Goal: Information Seeking & Learning: Learn about a topic

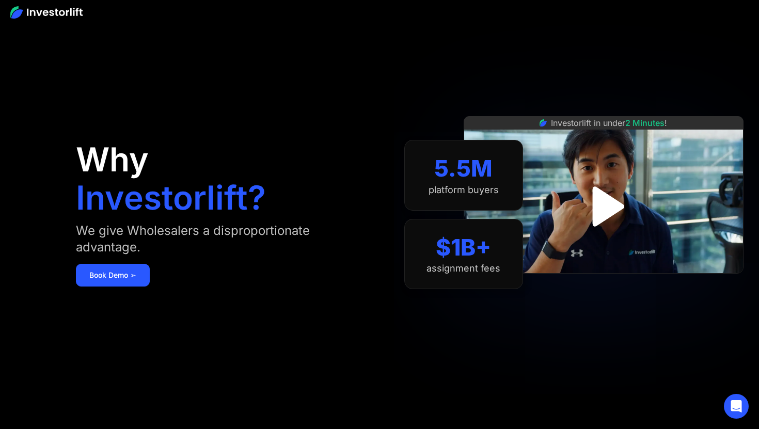
click at [613, 211] on img "open lightbox" at bounding box center [604, 206] width 72 height 72
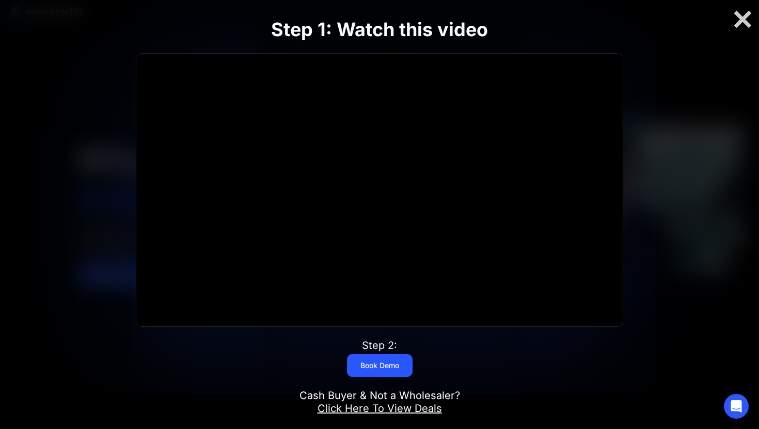
click at [381, 188] on div at bounding box center [379, 190] width 486 height 273
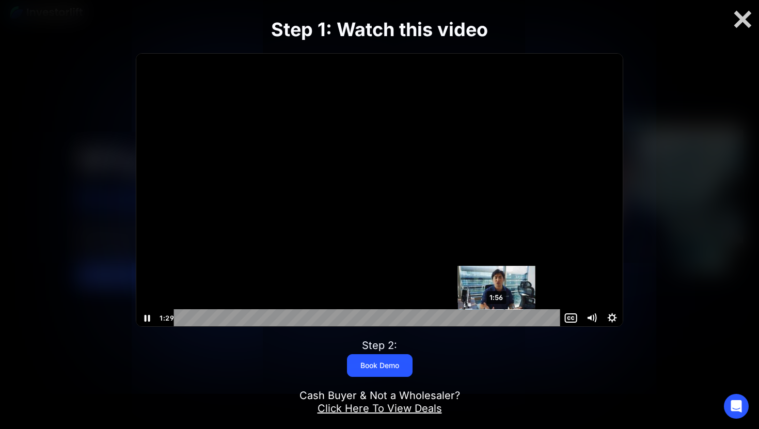
scroll to position [1, 0]
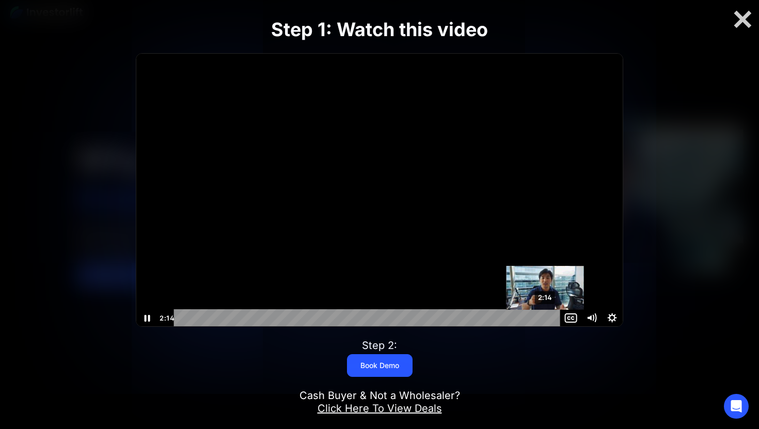
click at [546, 316] on div "2:14" at bounding box center [368, 318] width 374 height 18
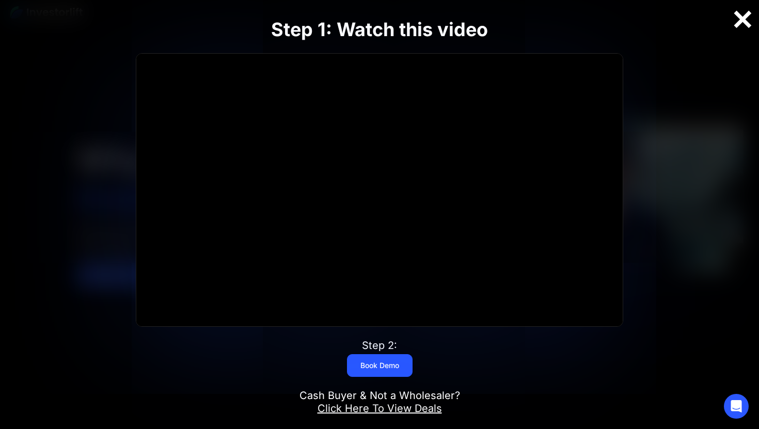
click at [755, 21] on div at bounding box center [742, 20] width 33 height 22
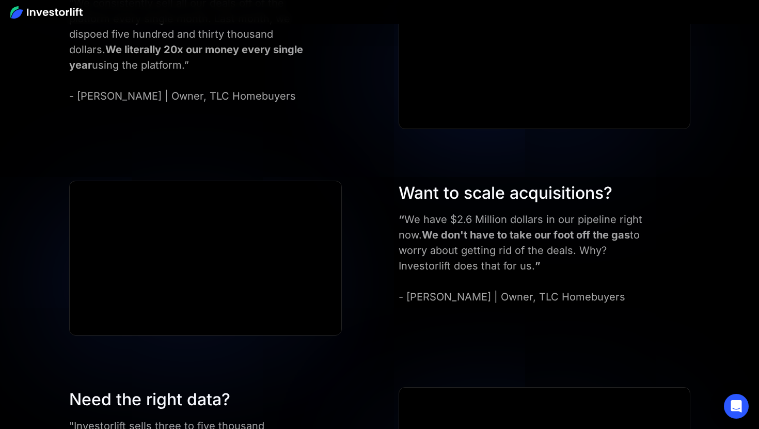
scroll to position [3364, 0]
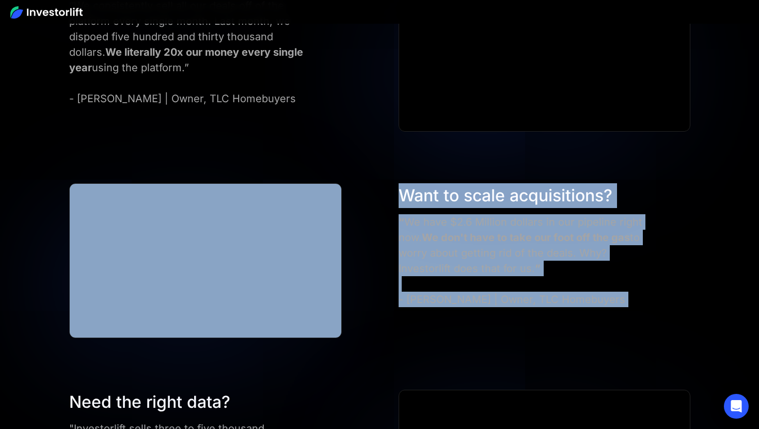
drag, startPoint x: 228, startPoint y: 366, endPoint x: 228, endPoint y: 338, distance: 27.9
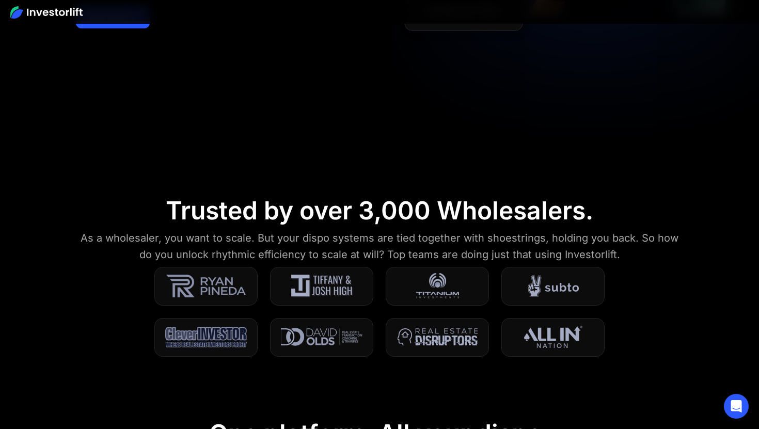
scroll to position [0, 0]
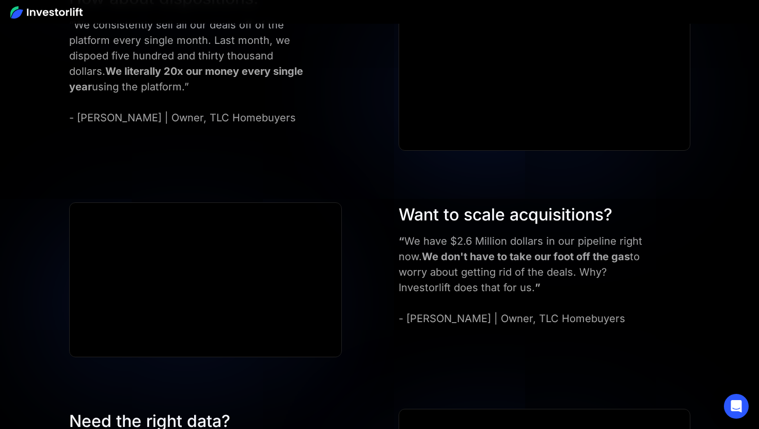
scroll to position [3346, 0]
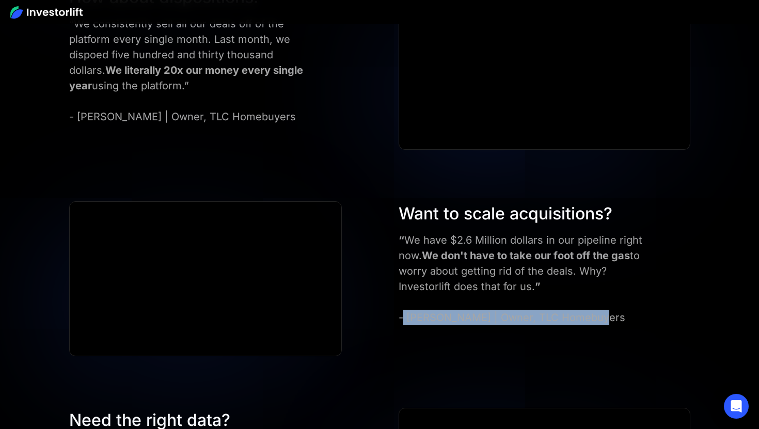
drag, startPoint x: 402, startPoint y: 325, endPoint x: 493, endPoint y: 324, distance: 90.4
click at [492, 324] on div "“ We have $2.6 Million dollars in our pipeline right now. We don't have to take…" at bounding box center [530, 278] width 262 height 93
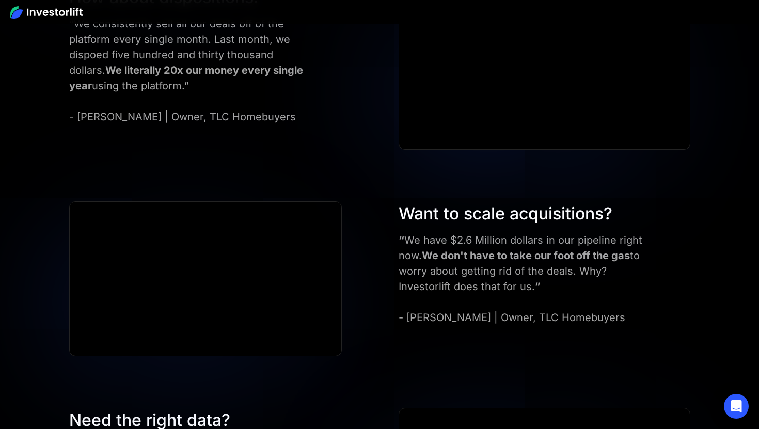
click at [425, 310] on div "“ We have $2.6 Million dollars in our pipeline right now. We don't have to take…" at bounding box center [530, 278] width 262 height 93
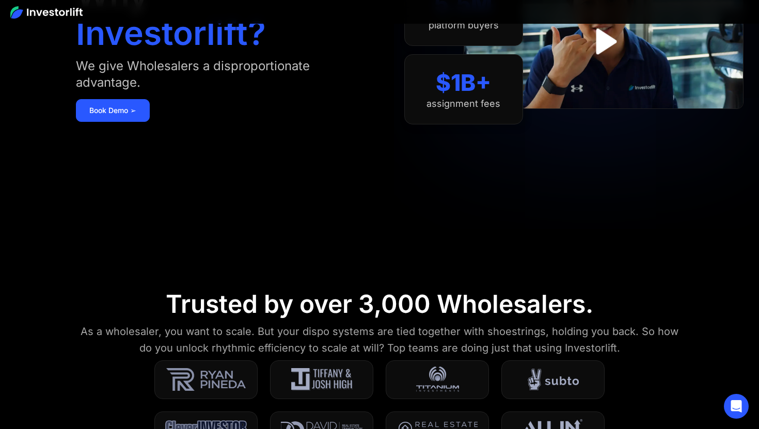
scroll to position [0, 0]
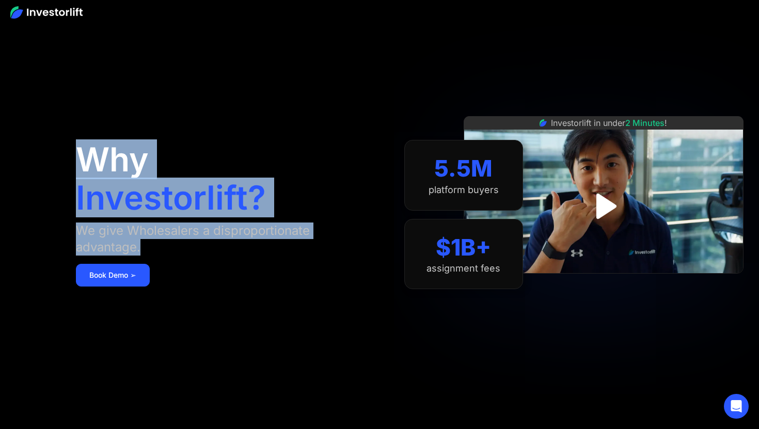
drag, startPoint x: 84, startPoint y: 172, endPoint x: 172, endPoint y: 271, distance: 132.4
click at [172, 270] on div "Why Investorlift? We give Wholesalers a disproportionate advantage. Book Demo ➢" at bounding box center [222, 214] width 292 height 367
click at [172, 271] on div "Why Investorlift? We give Wholesalers a disproportionate advantage. Book Demo ➢" at bounding box center [222, 214] width 292 height 367
drag, startPoint x: 73, startPoint y: 144, endPoint x: 141, endPoint y: 258, distance: 132.9
click at [150, 262] on aside "Why Investorlift? We give Wholesalers a disproportionate advantage. Book Demo ➢…" at bounding box center [379, 214] width 759 height 429
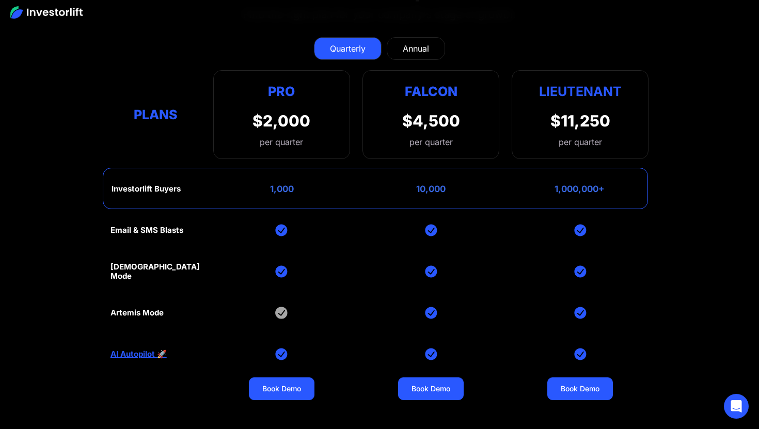
scroll to position [4171, 0]
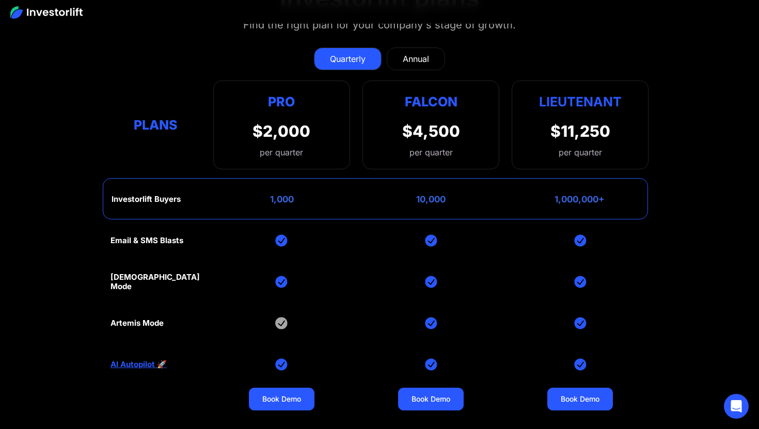
click at [430, 53] on link "Annual" at bounding box center [416, 59] width 58 height 23
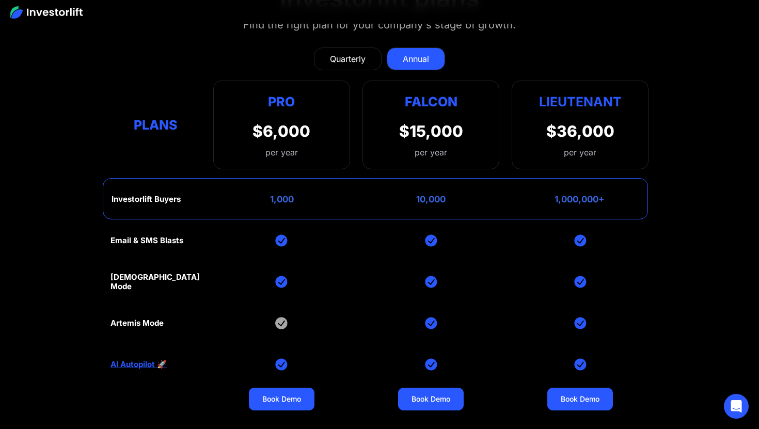
click at [366, 58] on link "Quarterly" at bounding box center [348, 59] width 68 height 23
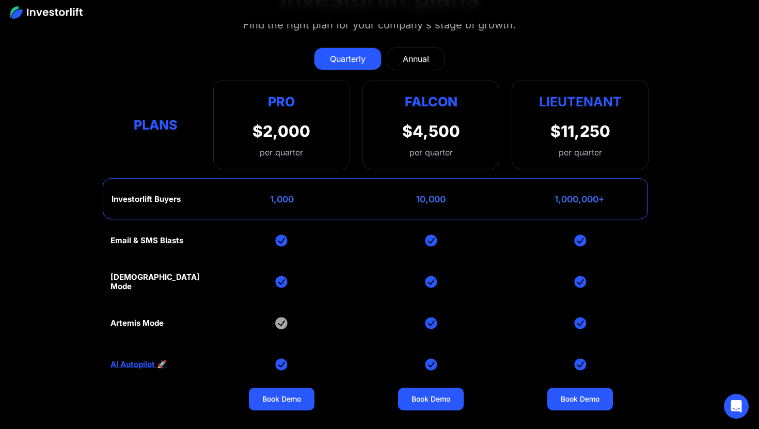
click at [410, 53] on div "Annual" at bounding box center [416, 59] width 26 height 12
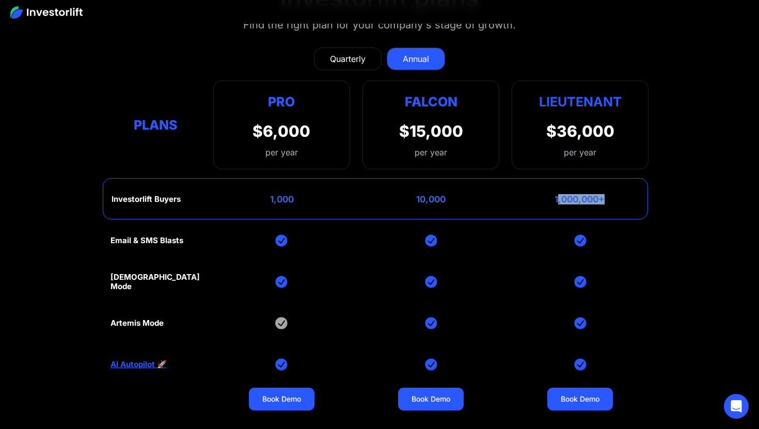
drag, startPoint x: 557, startPoint y: 200, endPoint x: 609, endPoint y: 200, distance: 51.7
click at [609, 200] on div "Investorlift Buyers 1,000 10,000 1,000,000+" at bounding box center [376, 198] width 546 height 41
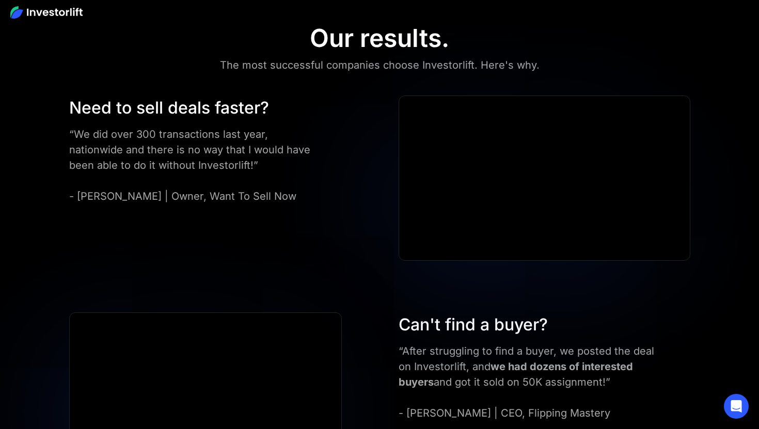
scroll to position [2376, 0]
